Goal: Information Seeking & Learning: Learn about a topic

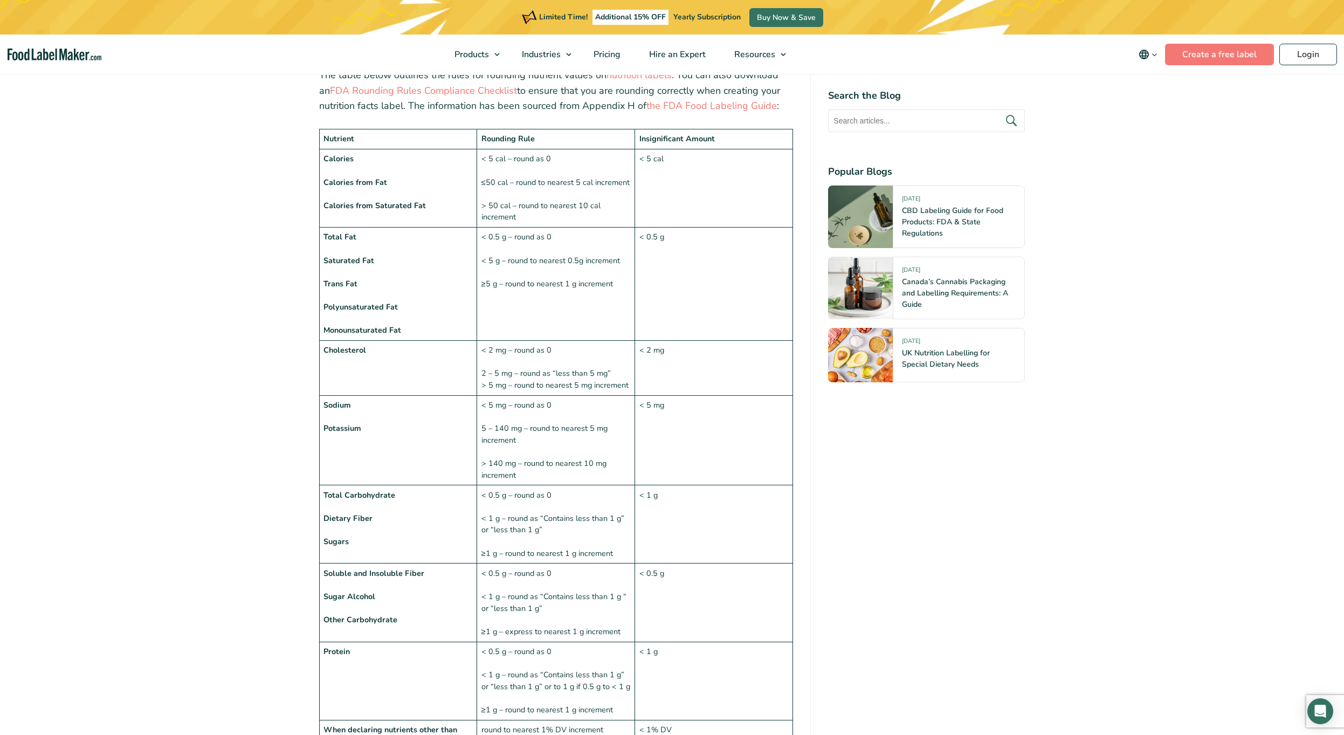
scroll to position [763, 0]
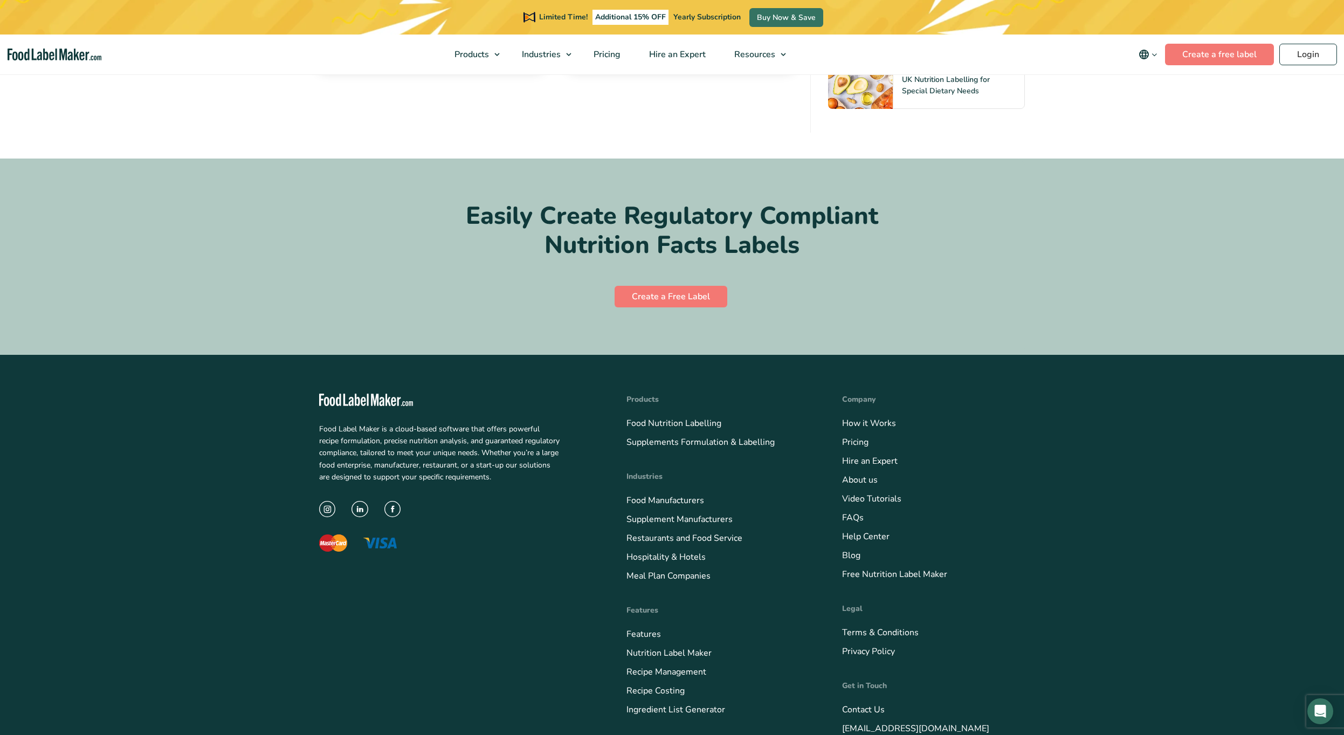
scroll to position [5278, 0]
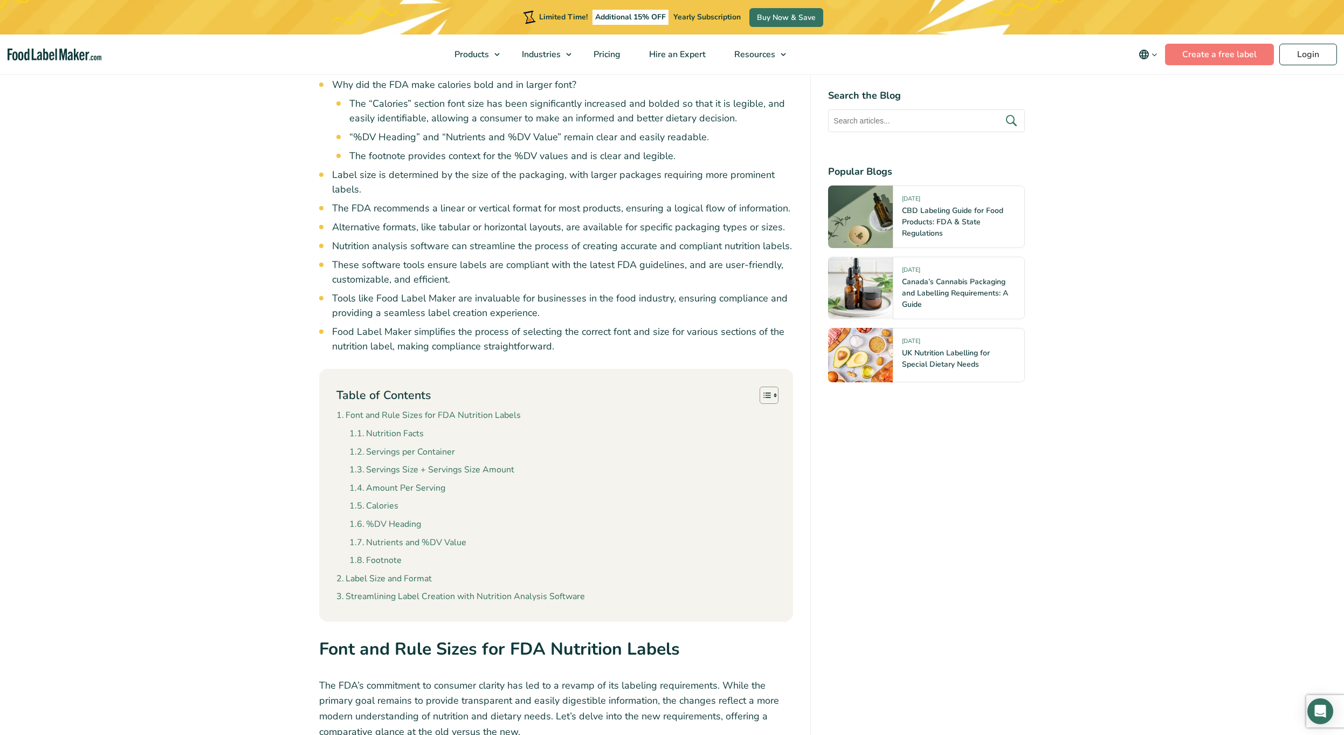
scroll to position [766, 0]
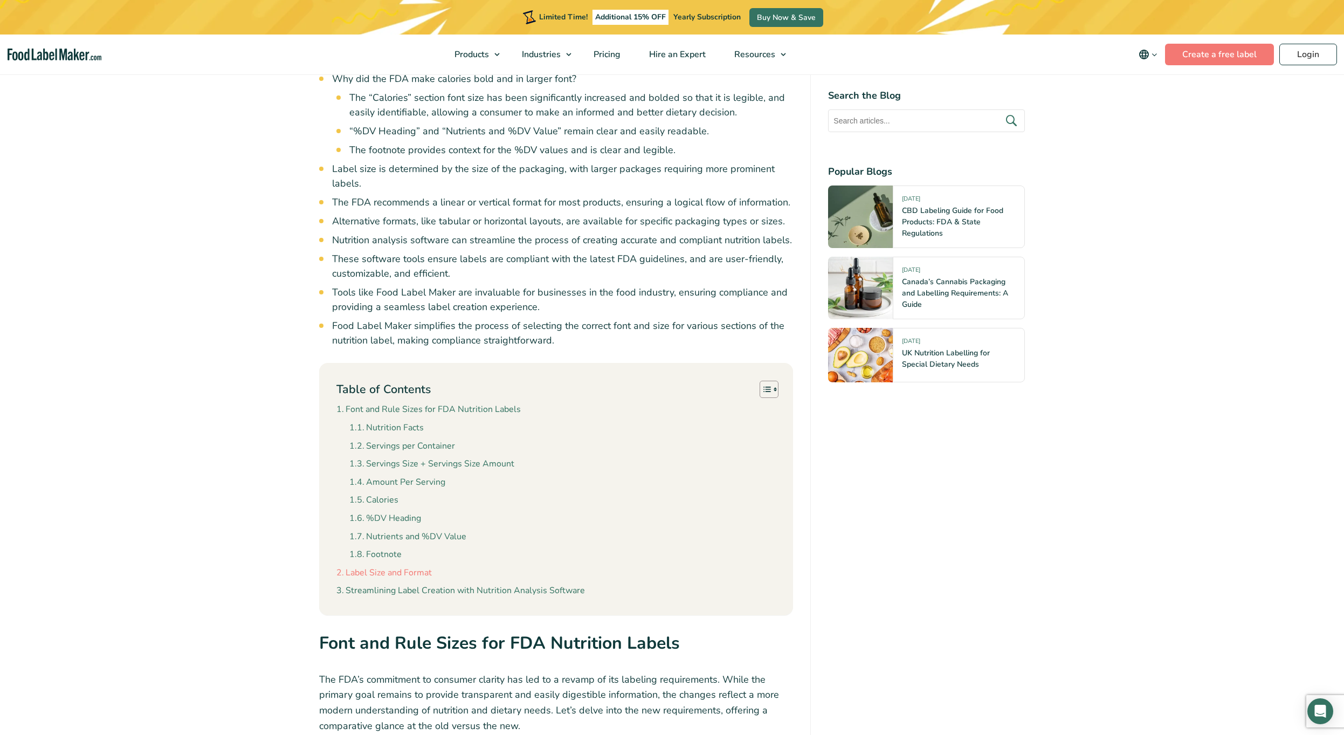
click at [407, 578] on link "Label Size and Format" at bounding box center [383, 573] width 95 height 14
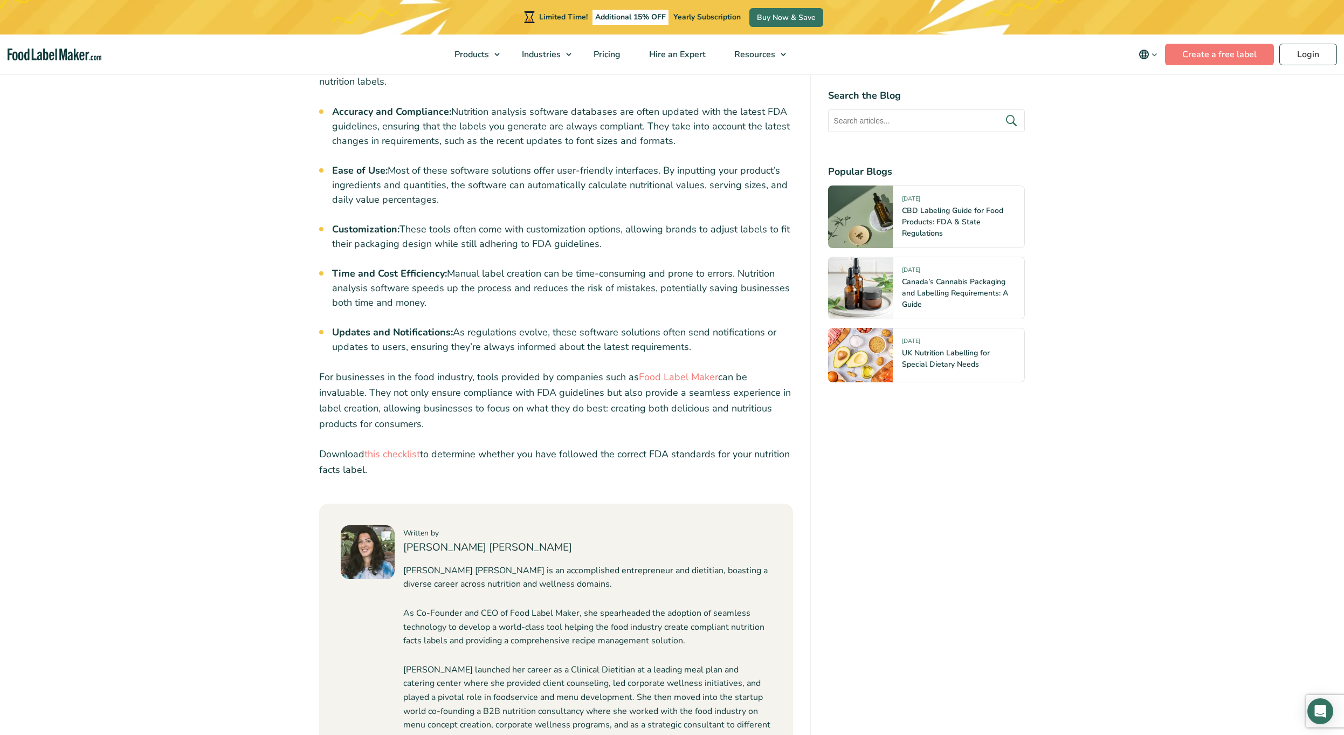
scroll to position [4011, 0]
click at [398, 446] on link "this checklist" at bounding box center [393, 452] width 56 height 13
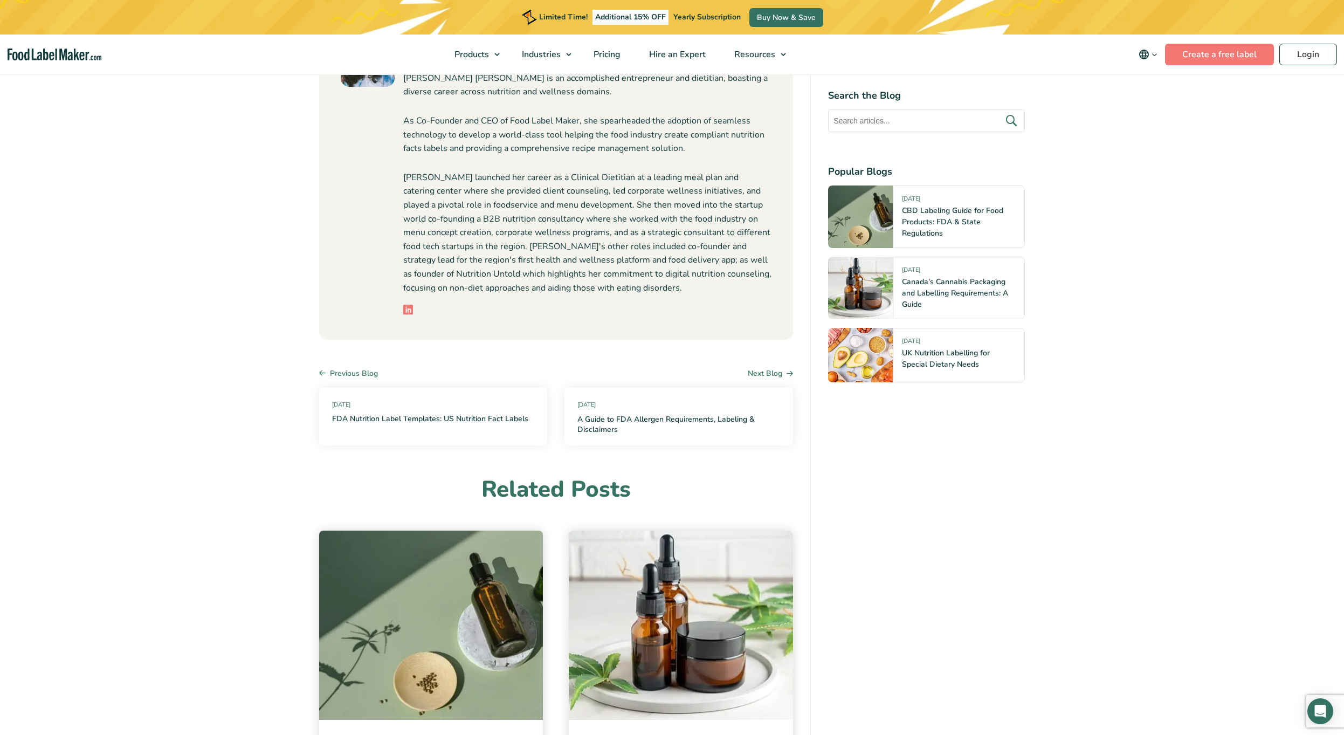
scroll to position [4510, 0]
